Goal: Transaction & Acquisition: Purchase product/service

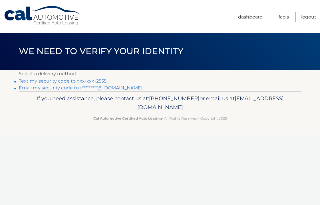
click at [82, 81] on link "Text my security code to xxx-xxx-2555" at bounding box center [63, 80] width 88 height 5
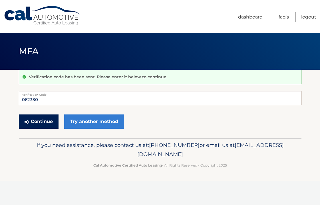
type input "062330"
click at [44, 119] on button "Continue" at bounding box center [39, 122] width 40 height 14
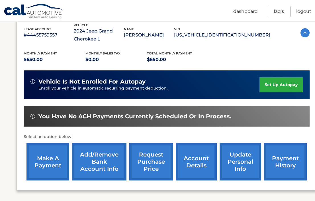
scroll to position [103, 0]
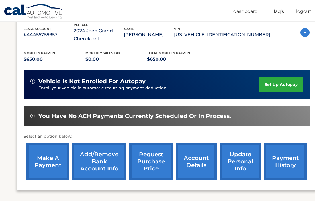
click at [64, 152] on link "make a payment" at bounding box center [48, 161] width 43 height 37
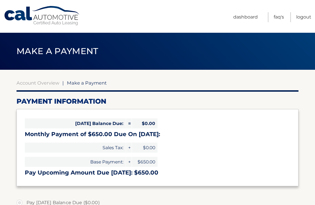
select select "MDAyMDk4NjktYTdhMC00NWFiLWJkYjktZGYzZGU4MWE0Njdi"
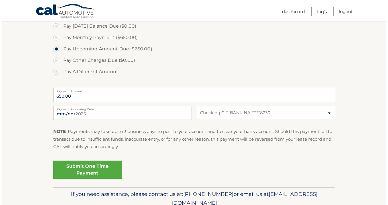
scroll to position [178, 0]
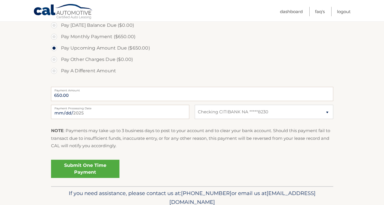
click at [91, 164] on link "Submit One Time Payment" at bounding box center [85, 169] width 68 height 18
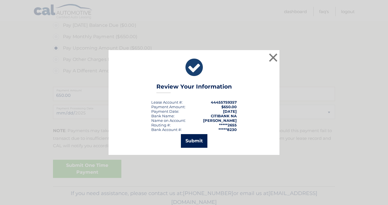
click at [194, 145] on button "Submit" at bounding box center [194, 141] width 27 height 14
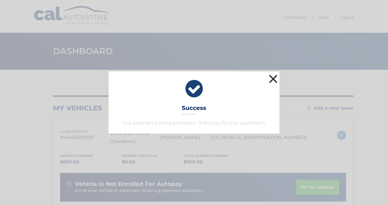
click at [279, 79] on button "×" at bounding box center [273, 78] width 11 height 11
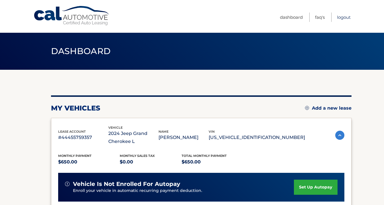
click at [347, 16] on link "Logout" at bounding box center [344, 17] width 14 height 9
